Goal: Task Accomplishment & Management: Complete application form

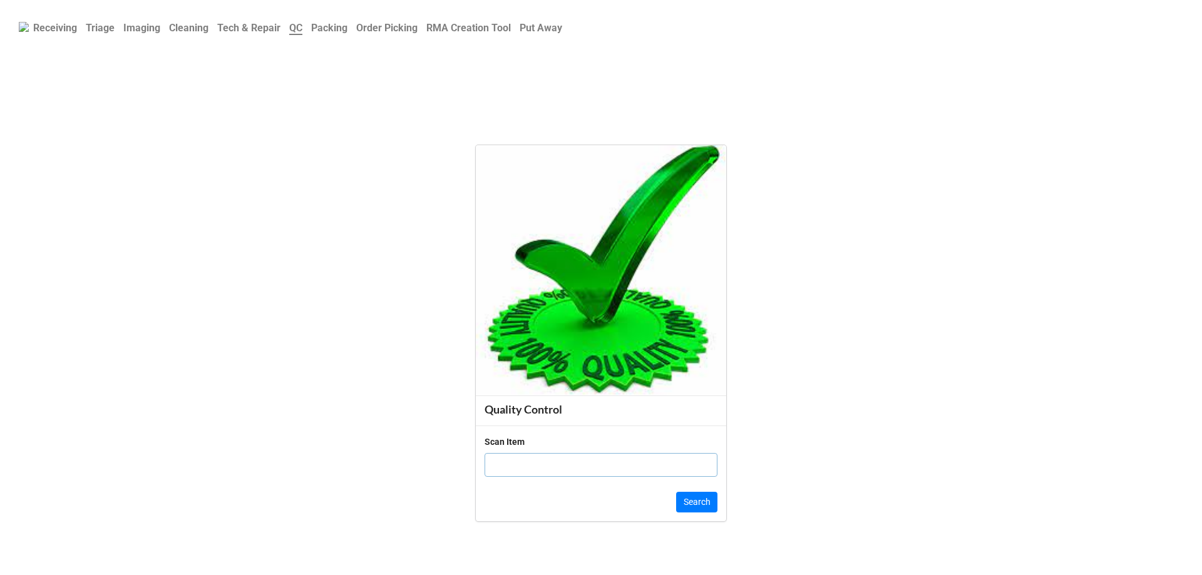
click at [396, 26] on b "Order Picking" at bounding box center [386, 28] width 61 height 12
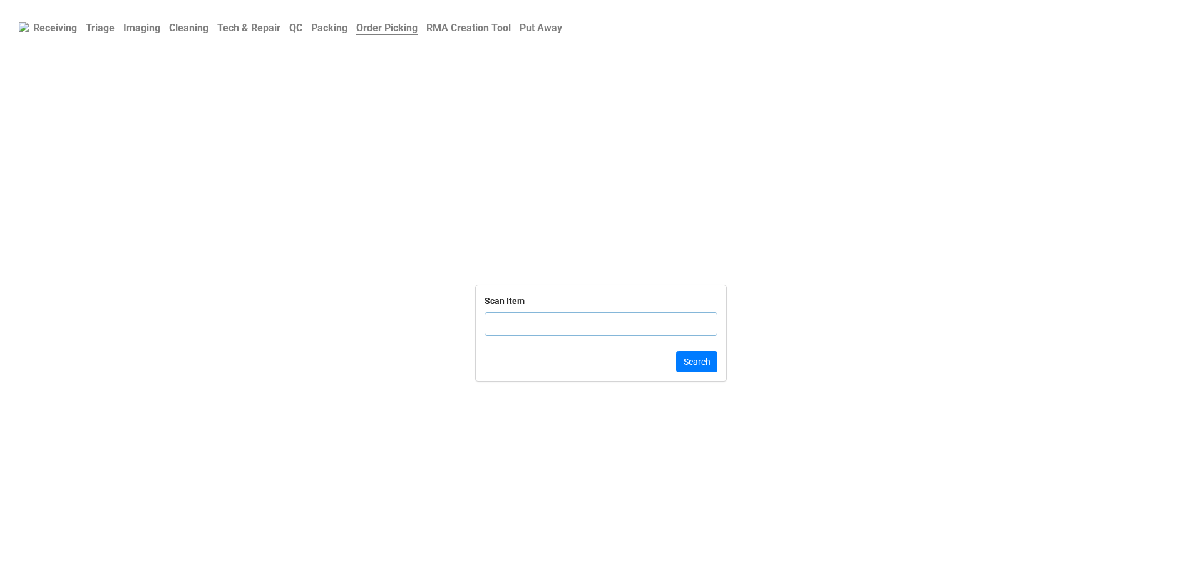
click at [580, 323] on input "text" at bounding box center [600, 324] width 233 height 24
click button "Search" at bounding box center [696, 361] width 41 height 21
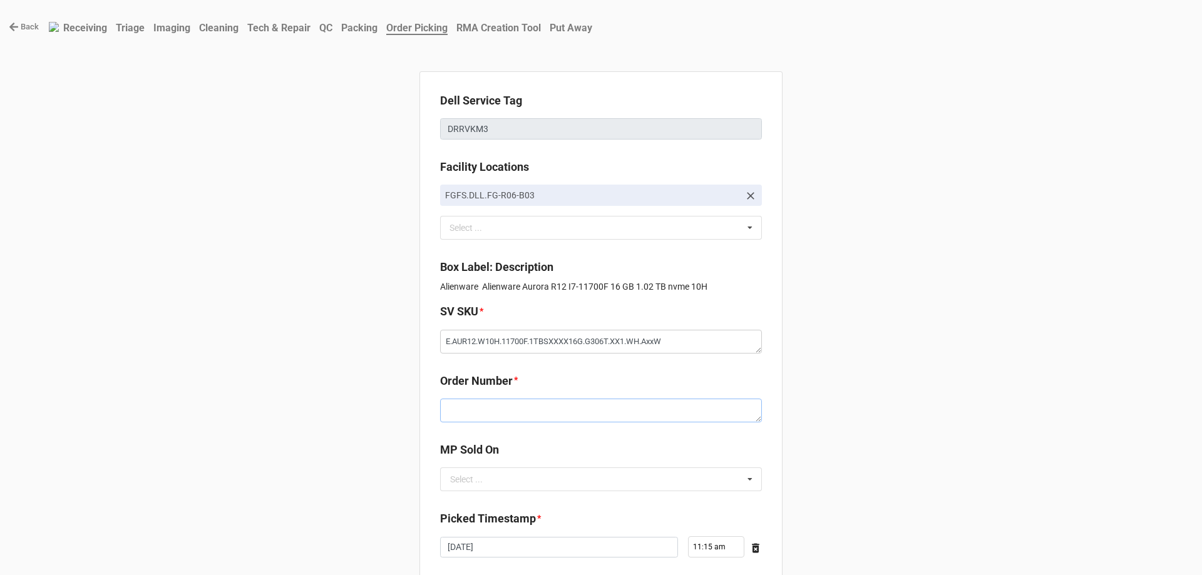
click at [577, 413] on textarea at bounding box center [601, 411] width 322 height 24
paste textarea "5034305"
type textarea "x"
type textarea "5034305"
click at [549, 488] on input "text" at bounding box center [601, 479] width 320 height 23
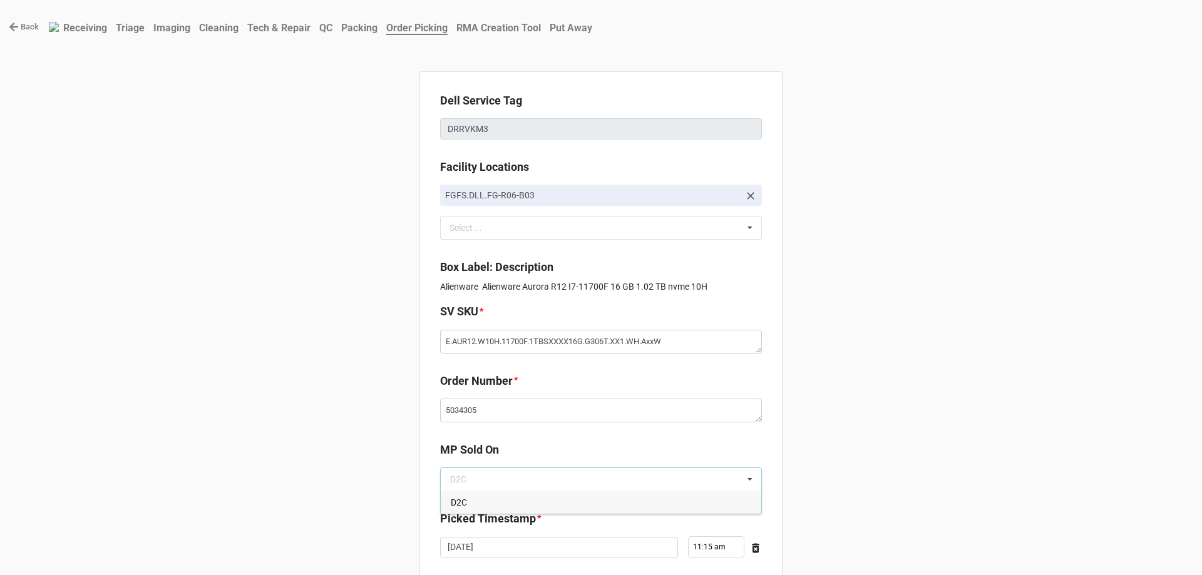
click at [548, 496] on div "D2C" at bounding box center [601, 502] width 320 height 23
type textarea "x"
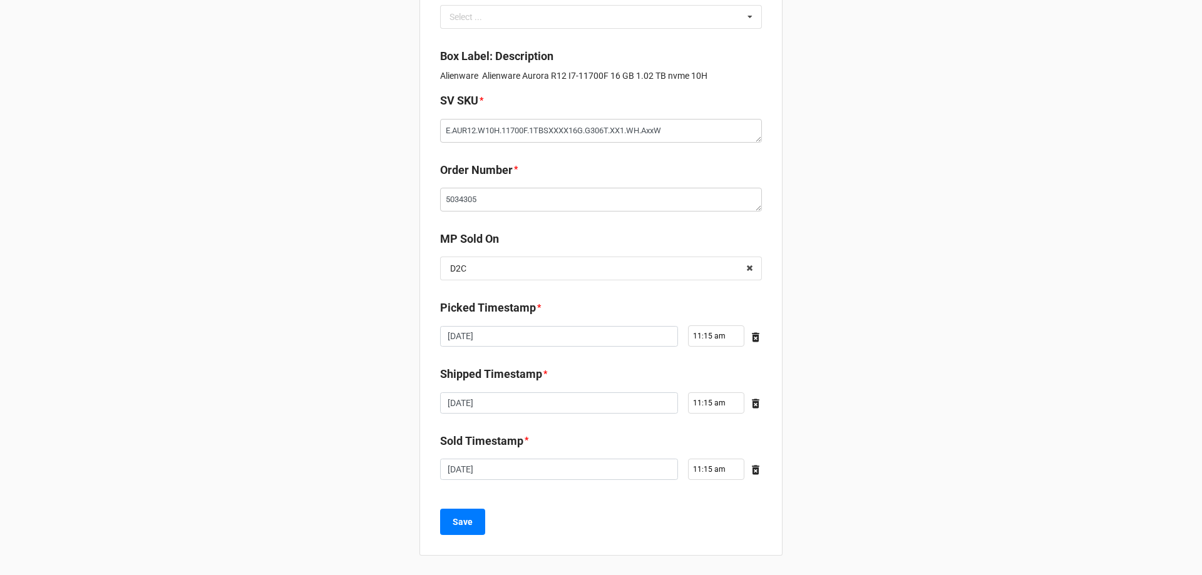
scroll to position [212, 0]
click at [466, 521] on b "Save" at bounding box center [462, 521] width 20 height 13
